Goal: Use online tool/utility: Utilize a website feature to perform a specific function

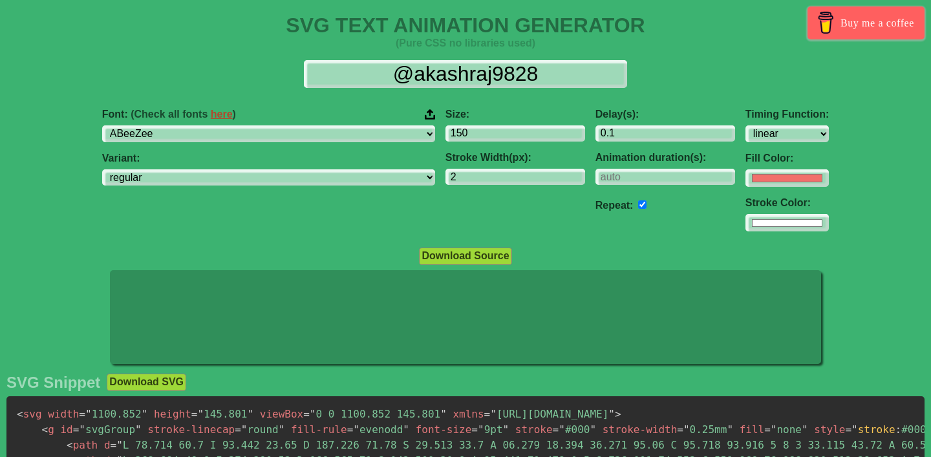
select select "linear"
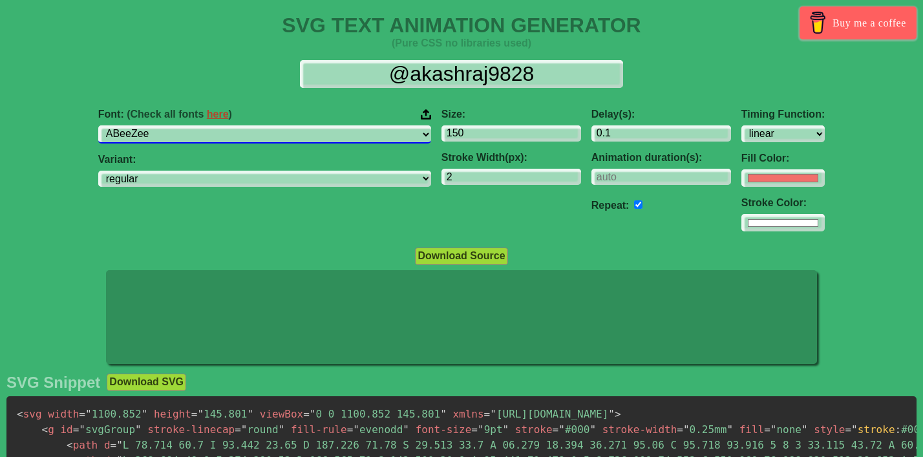
click at [362, 135] on select "ABeeZee [PERSON_NAME] Display AR One Sans [PERSON_NAME] Libre Aboreto Abril Fat…" at bounding box center [264, 133] width 333 height 17
click at [348, 136] on select "ABeeZee [PERSON_NAME] Display AR One Sans [PERSON_NAME] Libre Aboreto Abril Fat…" at bounding box center [264, 133] width 333 height 17
click at [310, 134] on select "ABeeZee [PERSON_NAME] Display AR One Sans [PERSON_NAME] Libre Aboreto Abril Fat…" at bounding box center [264, 133] width 333 height 17
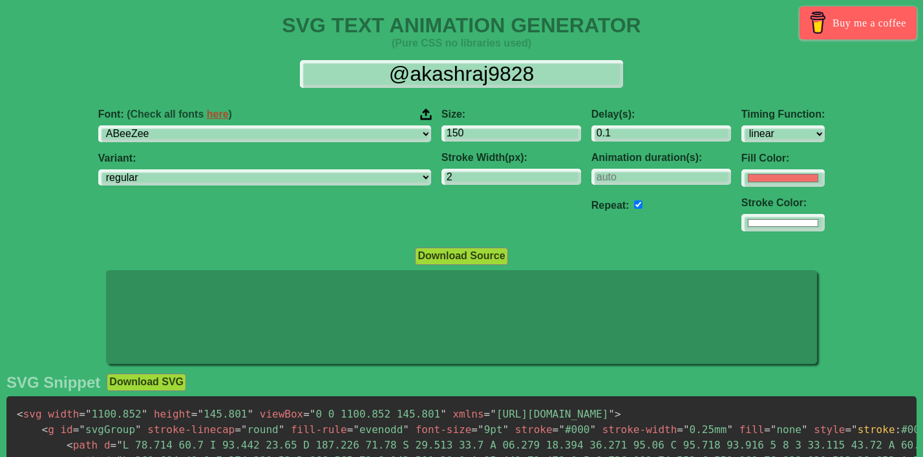
click at [420, 117] on img at bounding box center [426, 114] width 12 height 13
click at [0, 0] on input "Font: (Check all fonts here )" at bounding box center [0, 0] width 0 height 0
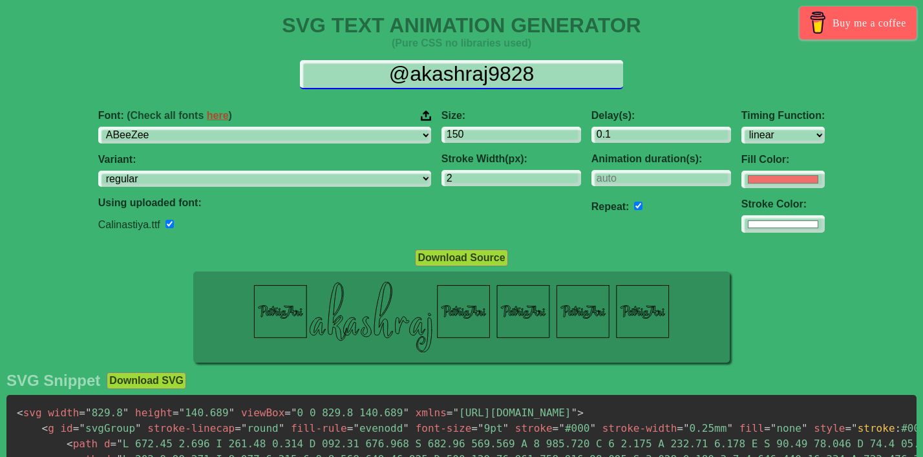
click at [477, 69] on input "@akashraj9828" at bounding box center [461, 74] width 323 height 29
drag, startPoint x: 547, startPoint y: 68, endPoint x: 370, endPoint y: 68, distance: 177.2
click at [370, 68] on input "@akashraj9828" at bounding box center [461, 74] width 323 height 29
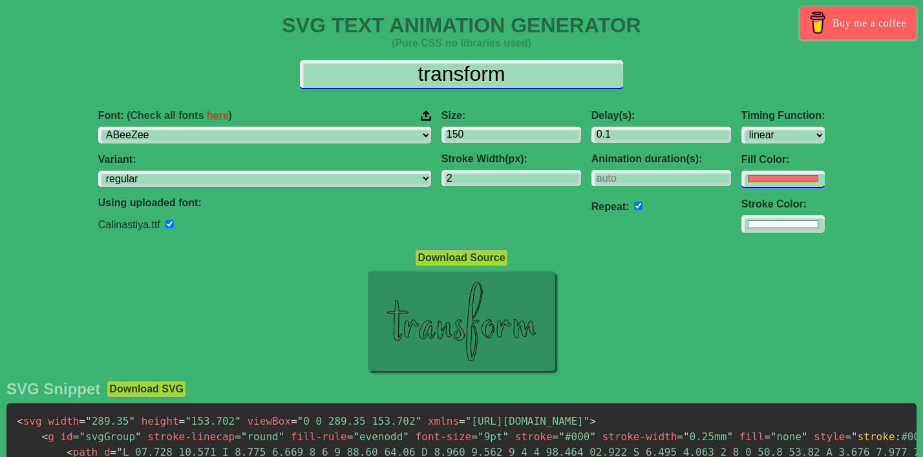
type input "transform"
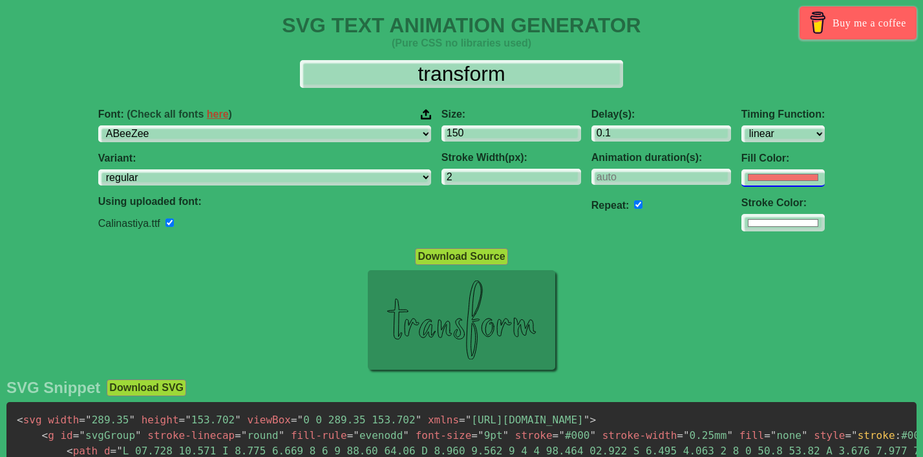
click at [742, 177] on input "#f16f6b" at bounding box center [783, 177] width 83 height 17
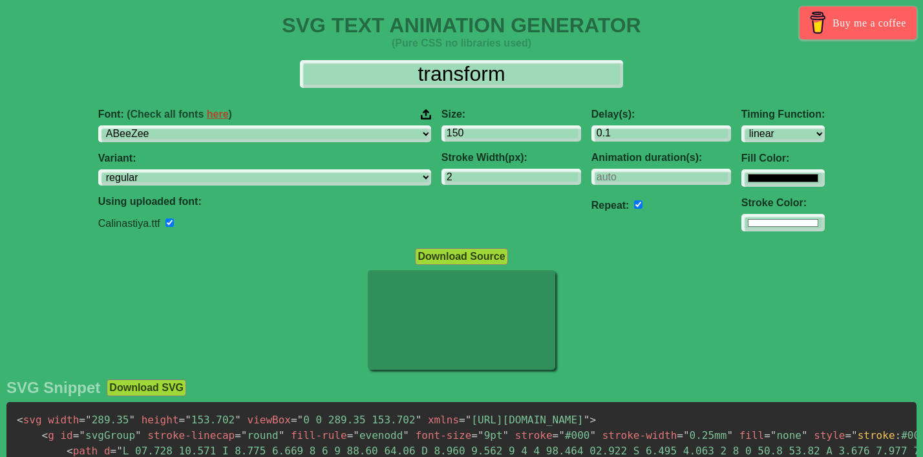
type input "#000000"
click at [612, 288] on div at bounding box center [461, 321] width 923 height 102
click at [742, 187] on input "#ffffff" at bounding box center [783, 177] width 83 height 17
type input "#000000"
click at [621, 328] on div at bounding box center [461, 321] width 923 height 102
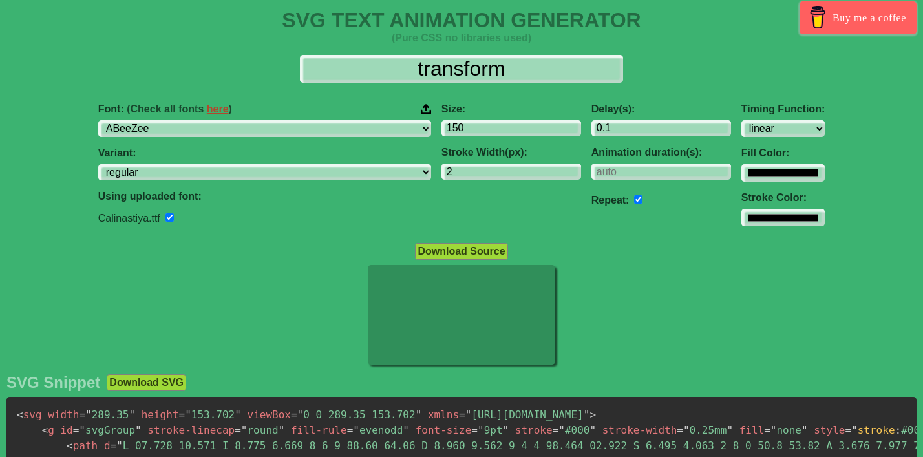
scroll to position [6, 0]
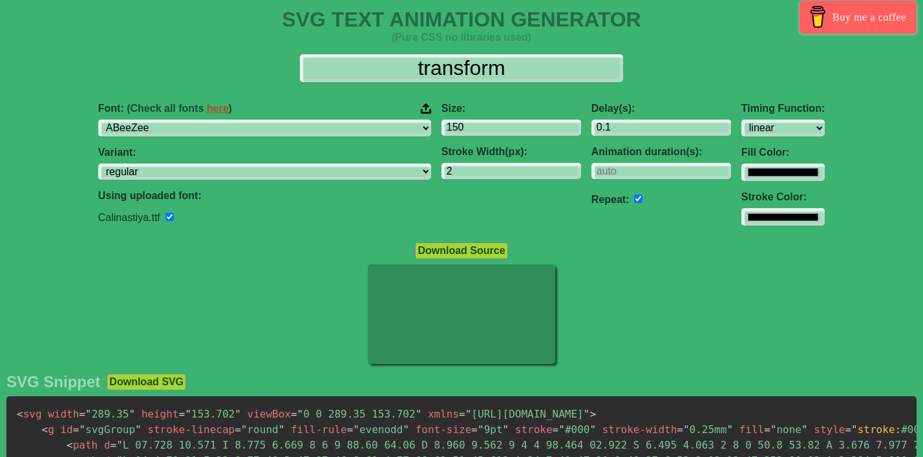
click at [634, 201] on input "checkbox" at bounding box center [638, 199] width 8 height 8
checkbox input "false"
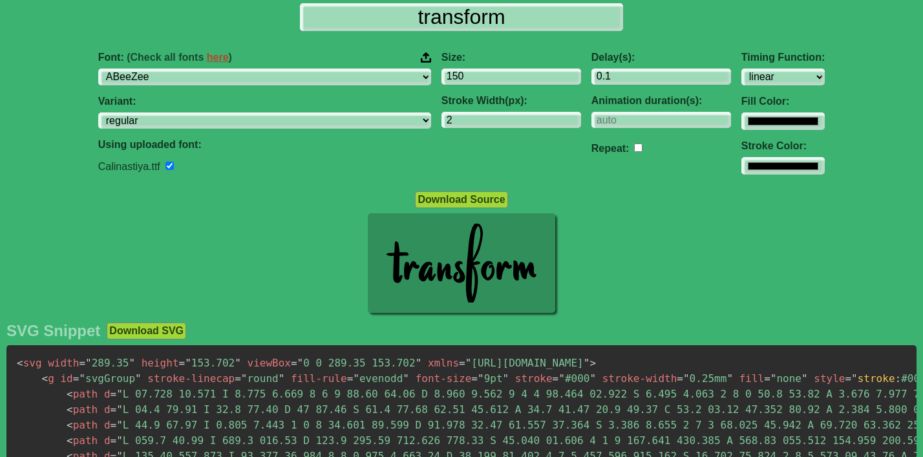
scroll to position [0, 0]
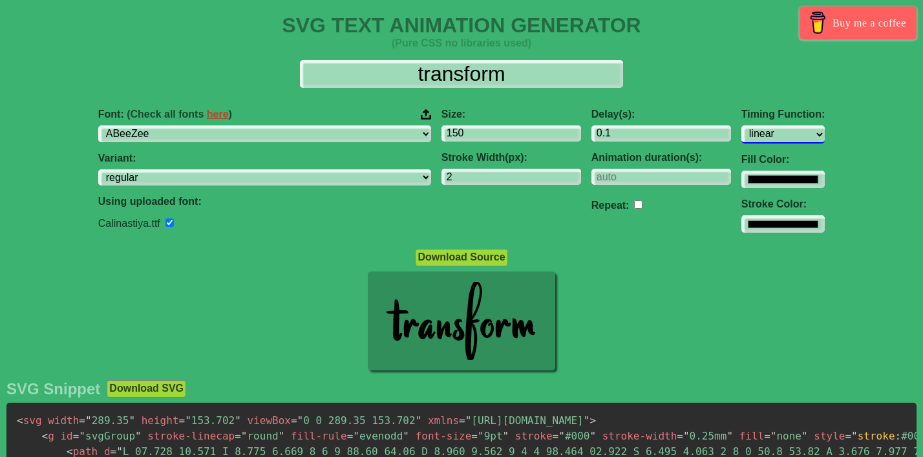
click at [742, 132] on select "ease ease-in ease-out ease-in-out linear step-start step-end" at bounding box center [783, 133] width 83 height 17
select select "ease-in-out"
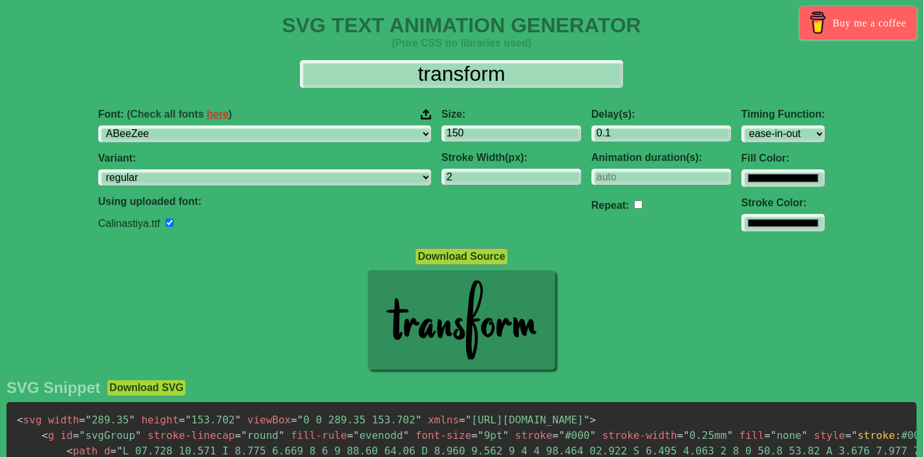
click at [634, 202] on input "checkbox" at bounding box center [638, 204] width 8 height 8
checkbox input "true"
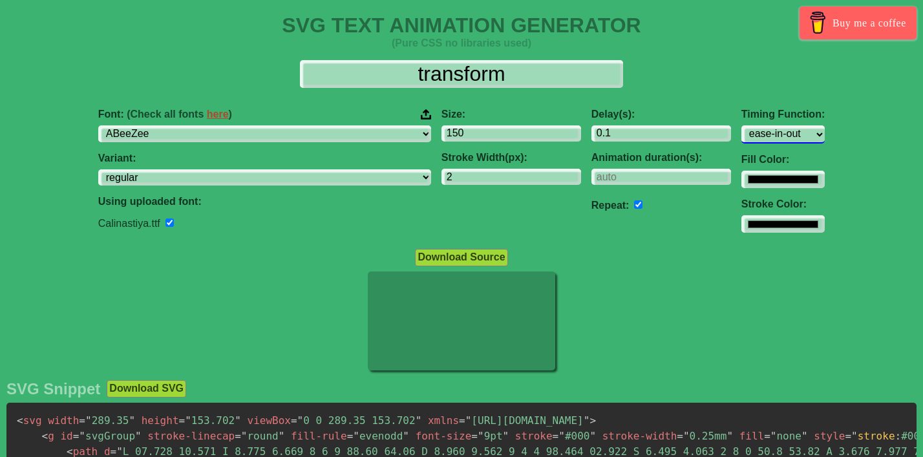
click at [742, 134] on select "ease ease-in ease-out ease-in-out linear step-start step-end" at bounding box center [783, 133] width 83 height 17
click at [742, 133] on select "ease ease-in ease-out ease-in-out linear step-start step-end" at bounding box center [783, 133] width 83 height 17
select select "linear"
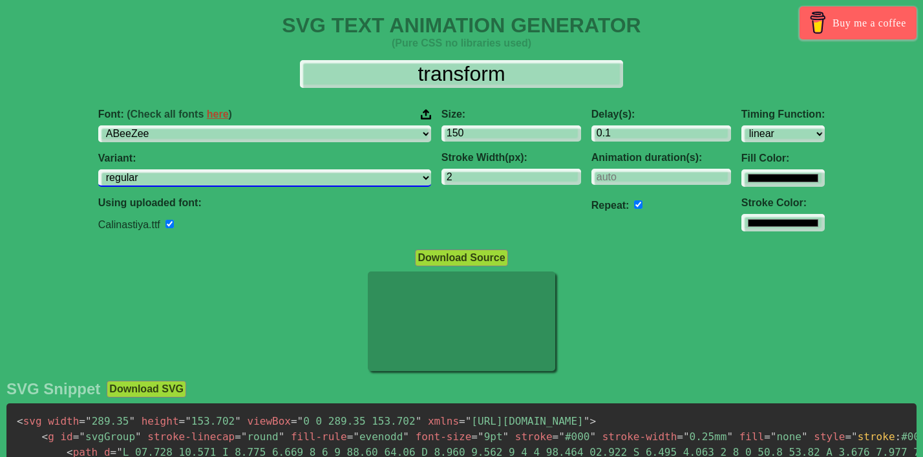
click at [358, 182] on select "regular italic" at bounding box center [264, 177] width 333 height 17
click at [357, 182] on select "regular italic" at bounding box center [264, 177] width 333 height 17
select select "regular"
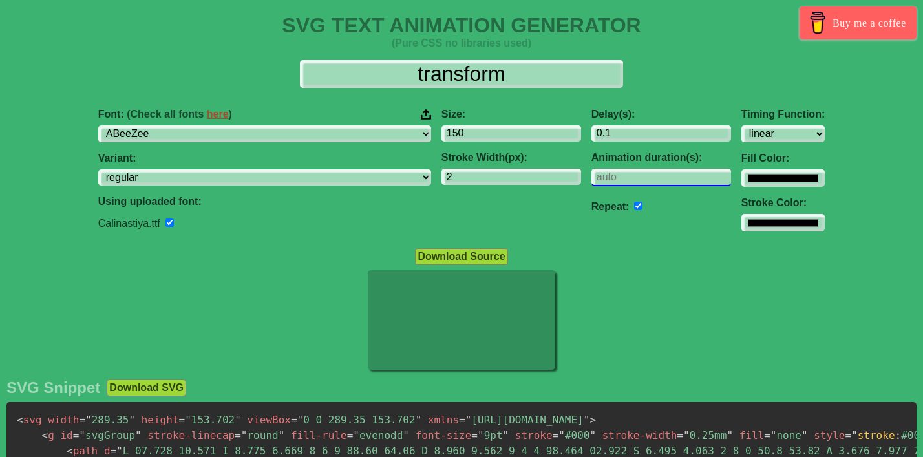
click at [592, 180] on input "number" at bounding box center [662, 177] width 140 height 17
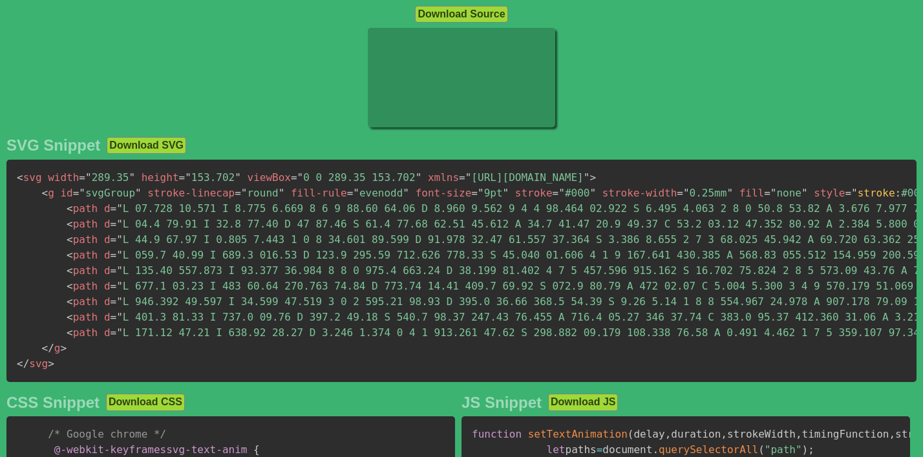
scroll to position [270, 0]
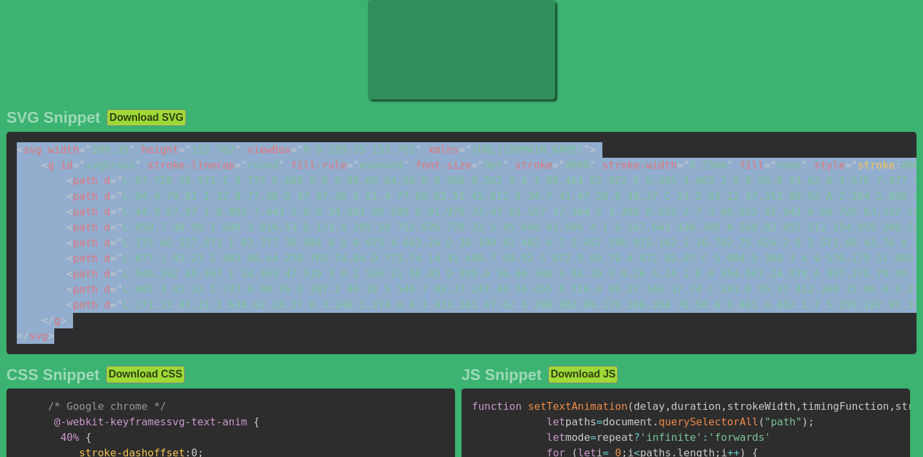
drag, startPoint x: 99, startPoint y: 348, endPoint x: 19, endPoint y: 158, distance: 206.7
click at [19, 158] on pre "< svg width = " 289.35 " height = " 153.702 " viewBox = " 0 0 289.35 153.702 " …" at bounding box center [461, 243] width 910 height 222
copy code "< svg width = " 289.35 " height = " 153.702 " viewBox = " 0 0 289.35 153.702 " …"
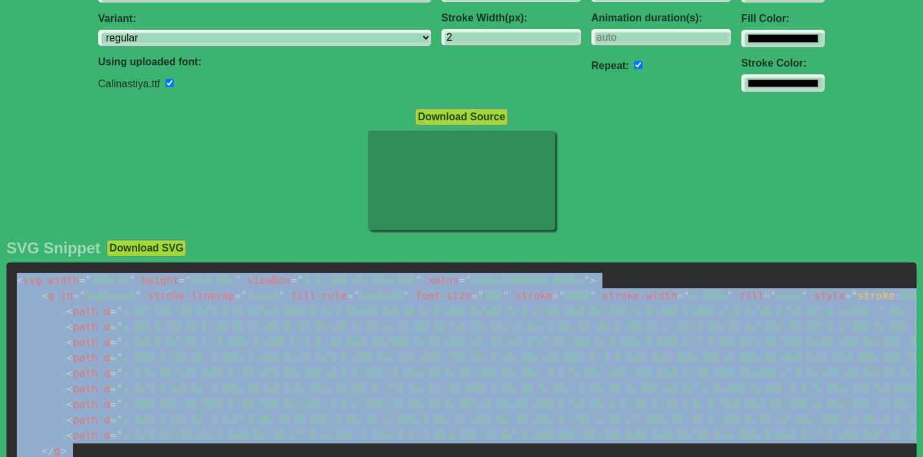
scroll to position [54, 0]
